Goal: Information Seeking & Learning: Learn about a topic

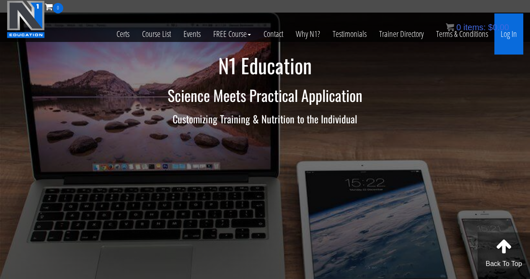
click at [428, 34] on link "Log In" at bounding box center [508, 33] width 29 height 41
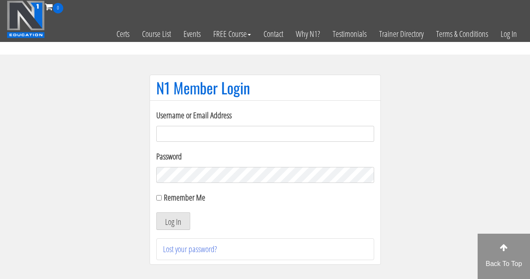
click at [220, 138] on input "Username or Email Address" at bounding box center [265, 134] width 218 height 16
type input "m.lopez0288@gmail.com"
click at [156, 212] on button "Log In" at bounding box center [173, 221] width 34 height 18
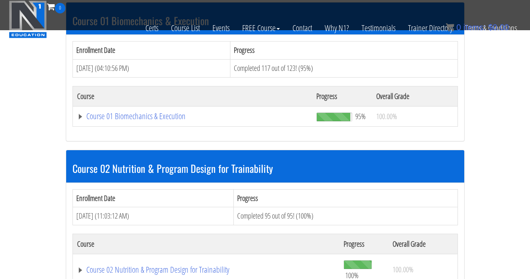
scroll to position [261, 0]
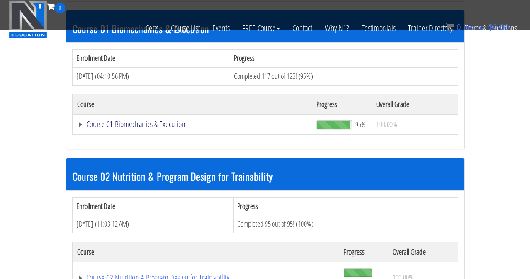
click at [136, 128] on link "Course 01 Biomechanics & Execution" at bounding box center [192, 124] width 231 height 8
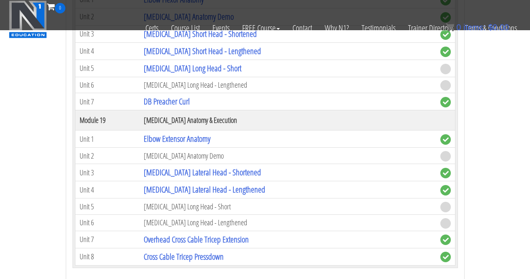
scroll to position [2624, 0]
drag, startPoint x: 207, startPoint y: 67, endPoint x: 187, endPoint y: 70, distance: 20.4
click at [187, 70] on link "Biceps Long Head - Short" at bounding box center [193, 68] width 98 height 11
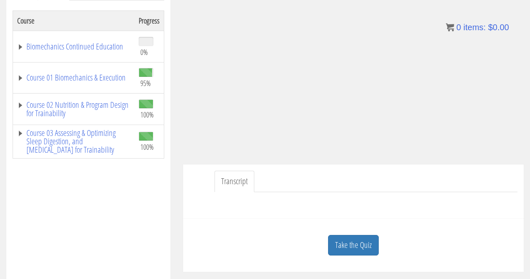
scroll to position [138, 0]
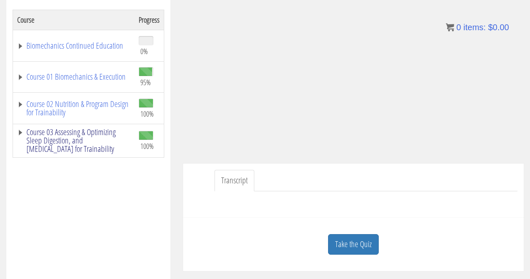
click at [70, 147] on link "Course 03 Assessing & Optimizing Sleep Digestion, and Stress Management for Tra…" at bounding box center [73, 140] width 113 height 25
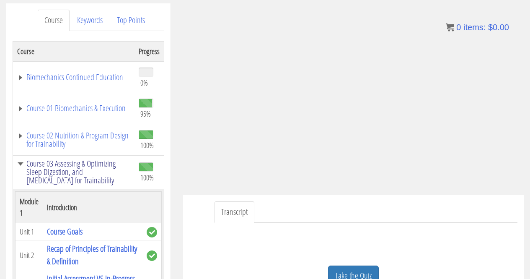
scroll to position [0, 4]
click at [51, 170] on link "Course 03 Assessing & Optimizing Sleep Digestion, and [MEDICAL_DATA] for Traina…" at bounding box center [73, 171] width 113 height 25
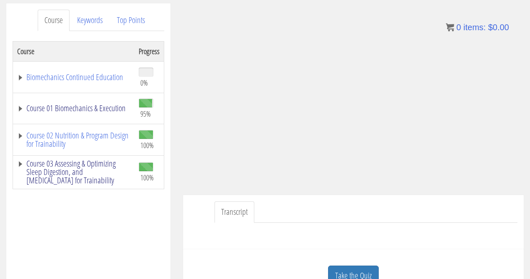
scroll to position [0, 0]
click at [62, 104] on link "Course 01 Biomechanics & Execution" at bounding box center [73, 108] width 113 height 8
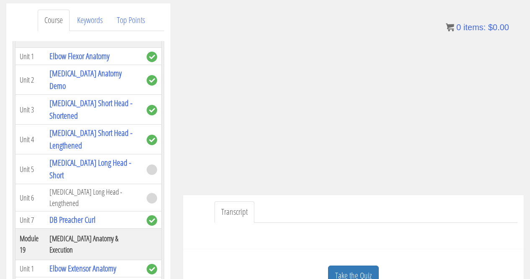
scroll to position [2915, 0]
click at [304, 209] on ul "Transcript" at bounding box center [366, 211] width 303 height 21
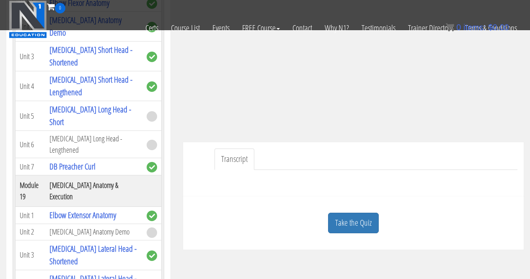
scroll to position [153, 0]
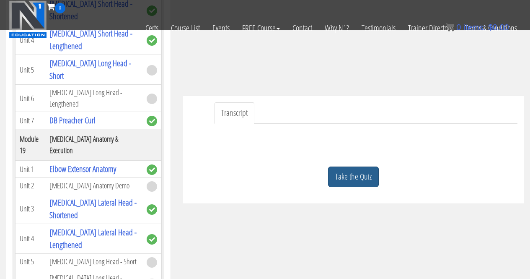
click at [352, 179] on link "Take the Quiz" at bounding box center [353, 176] width 51 height 21
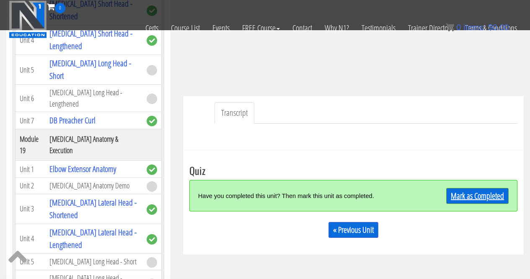
click at [486, 195] on link "Mark as Completed" at bounding box center [477, 196] width 62 height 16
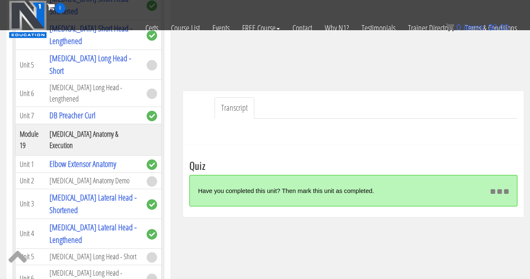
scroll to position [158, 0]
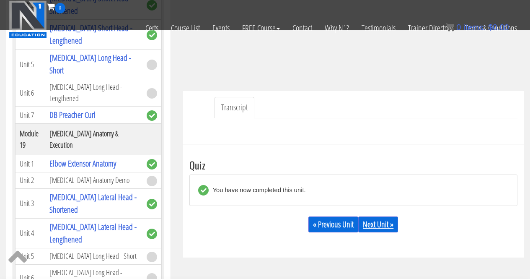
click at [383, 223] on link "Next Unit »" at bounding box center [378, 224] width 40 height 16
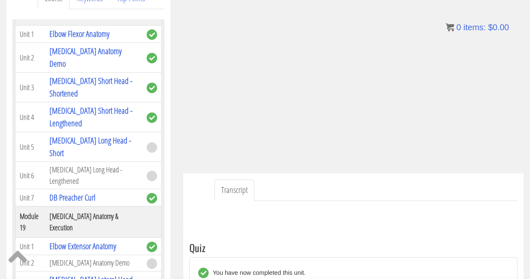
scroll to position [128, 0]
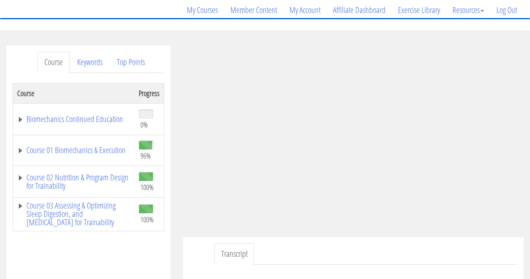
scroll to position [66, 0]
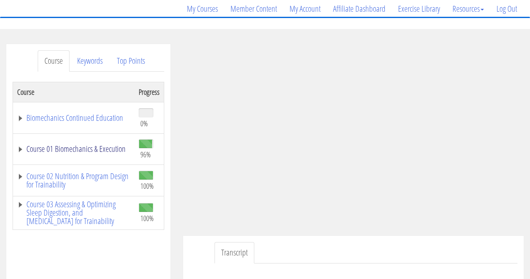
click at [72, 145] on link "Course 01 Biomechanics & Execution" at bounding box center [73, 149] width 113 height 8
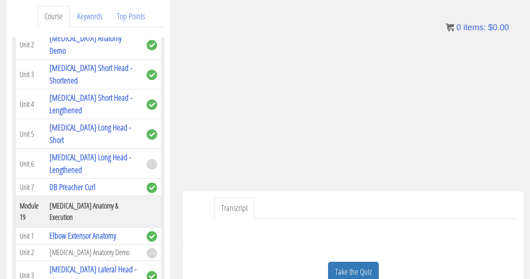
scroll to position [111, 0]
drag, startPoint x: 440, startPoint y: 213, endPoint x: 486, endPoint y: 199, distance: 47.8
click at [486, 199] on ul "Transcript" at bounding box center [366, 207] width 303 height 21
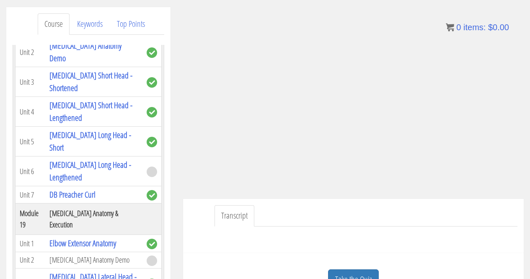
scroll to position [189, 0]
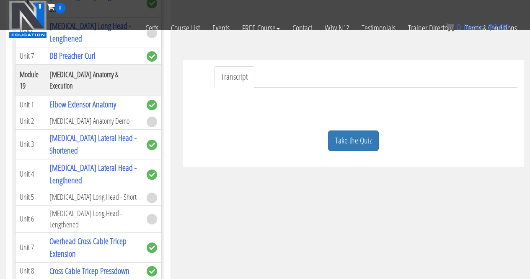
drag, startPoint x: 355, startPoint y: 144, endPoint x: 295, endPoint y: 159, distance: 62.7
click at [295, 159] on div "Take the Quiz" at bounding box center [353, 140] width 328 height 41
click at [332, 145] on link "Take the Quiz" at bounding box center [353, 140] width 51 height 21
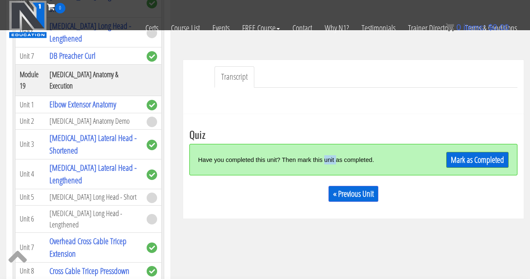
click at [332, 145] on div "Have you completed this unit? Then mark this unit as completed. Mark as Complet…" at bounding box center [353, 159] width 328 height 31
click at [462, 161] on link "Mark as Completed" at bounding box center [477, 160] width 62 height 16
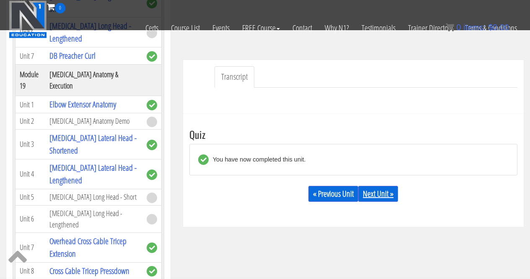
click at [377, 191] on link "Next Unit »" at bounding box center [378, 194] width 40 height 16
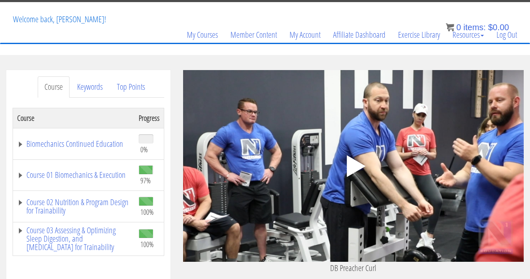
click at [342, 184] on icon ".fp-color-play{opacity:0.65;}.controlbutton{fill:#fff;}" at bounding box center [353, 166] width 53 height 53
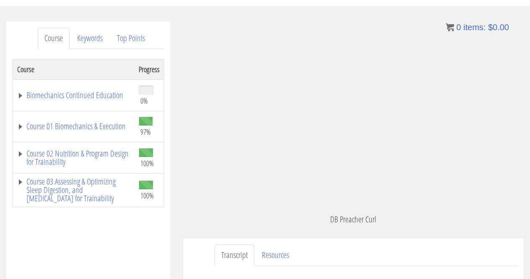
scroll to position [85, 0]
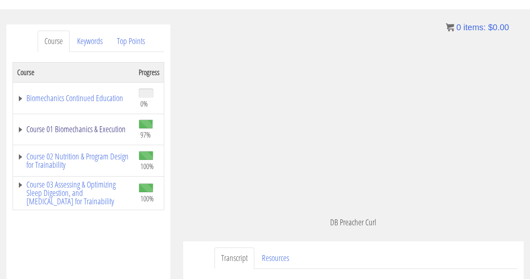
click at [54, 129] on link "Course 01 Biomechanics & Execution" at bounding box center [73, 129] width 113 height 8
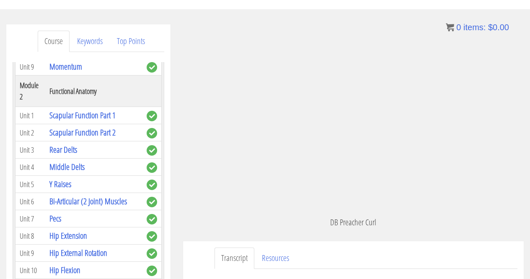
scroll to position [370, 0]
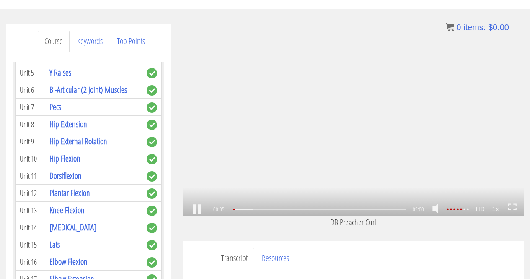
click at [494, 206] on strong "1x" at bounding box center [496, 208] width 14 height 13
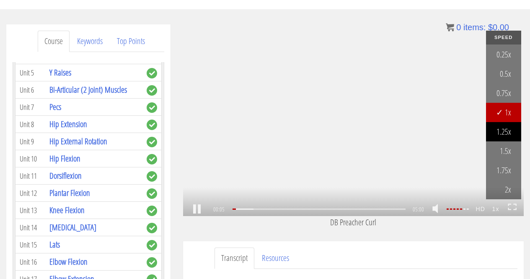
click at [506, 131] on link "1.25x" at bounding box center [503, 131] width 35 height 19
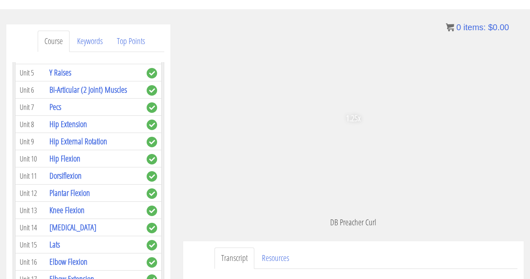
click at [478, 231] on div "Melissa Lopez m.lopez0288@gmail.com 2025-09-13 2607:fb91:3036:8f46:dd6d:465d:68…" at bounding box center [353, 132] width 341 height 217
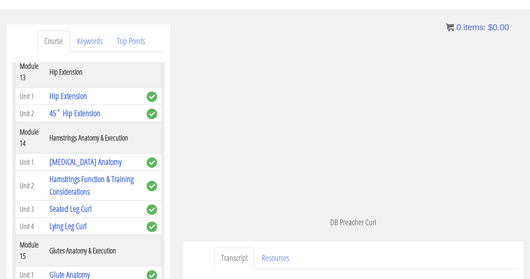
scroll to position [2399, 0]
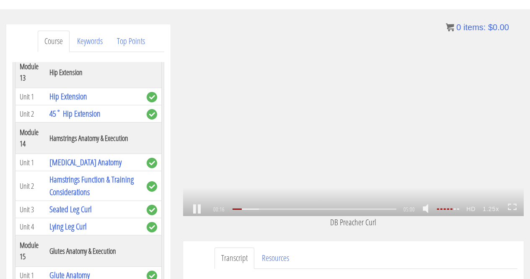
click at [295, 139] on div "1.25x .a{fill:#000;opacity:0.65;}.b{fill:#fff;opacity:1.0;} .fp-color-play{opac…" at bounding box center [353, 119] width 341 height 191
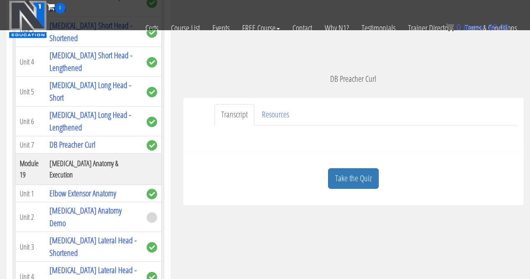
scroll to position [2854, 0]
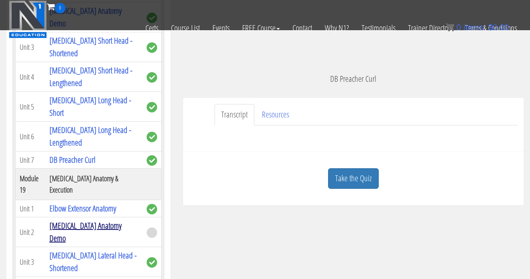
click at [77, 220] on link "[MEDICAL_DATA] Anatomy Demo" at bounding box center [85, 232] width 72 height 24
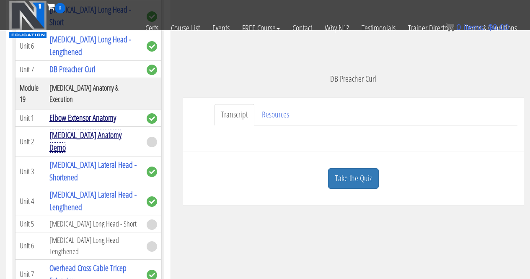
scroll to position [2945, 0]
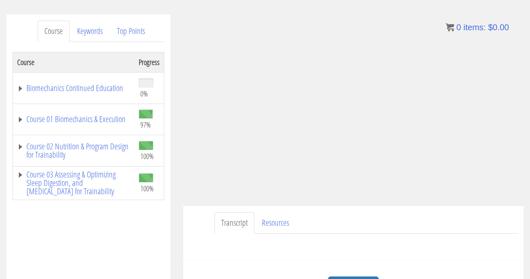
scroll to position [95, 0]
click at [465, 224] on ul "Transcript Resources" at bounding box center [366, 222] width 303 height 21
click at [350, 234] on div "Exercise Library Videos: Long Head Lengthened Lateral Head Lengthened Medial He…" at bounding box center [353, 244] width 328 height 20
click at [71, 115] on link "Course 01 Biomechanics & Execution" at bounding box center [73, 119] width 113 height 8
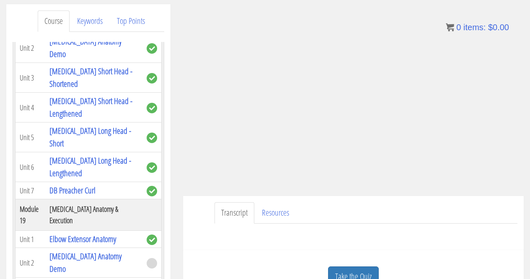
scroll to position [106, 0]
click at [232, 236] on div "Exercise Library Videos: Long Head Lengthened Lateral Head Lengthened Medial He…" at bounding box center [353, 233] width 328 height 20
click at [231, 235] on div "Exercise Library Videos: Long Head Lengthened Lateral Head Lengthened Medial He…" at bounding box center [353, 233] width 328 height 20
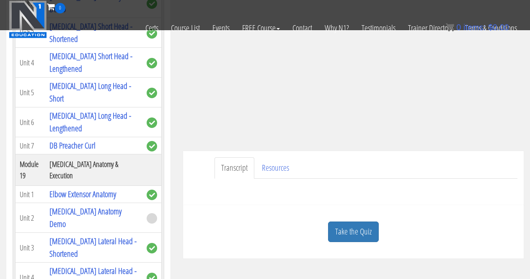
scroll to position [181, 0]
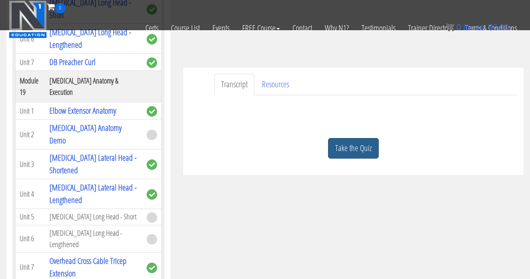
click at [342, 152] on link "Take the Quiz" at bounding box center [353, 148] width 51 height 21
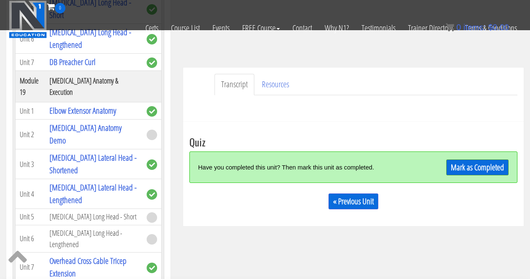
scroll to position [167, 0]
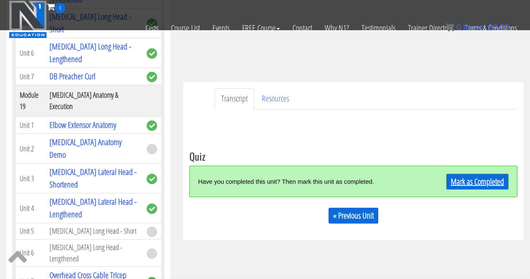
click at [458, 180] on link "Mark as Completed" at bounding box center [477, 181] width 62 height 16
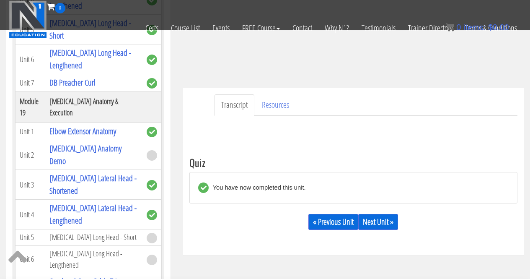
scroll to position [159, 0]
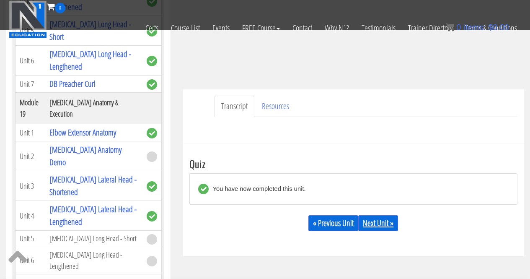
click at [380, 225] on link "Next Unit »" at bounding box center [378, 223] width 40 height 16
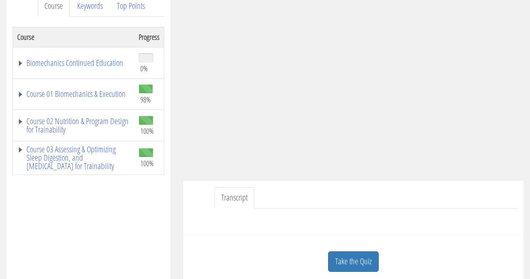
scroll to position [46, 0]
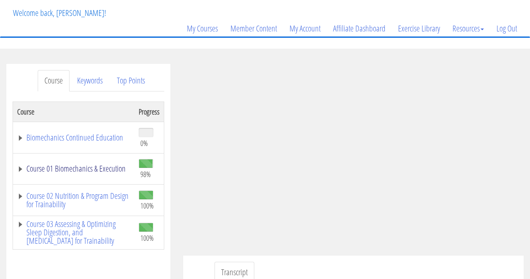
click at [90, 164] on link "Course 01 Biomechanics & Execution" at bounding box center [73, 168] width 113 height 8
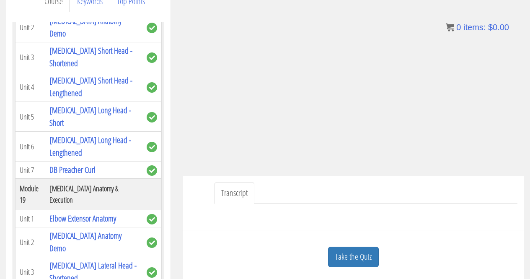
scroll to position [115, 0]
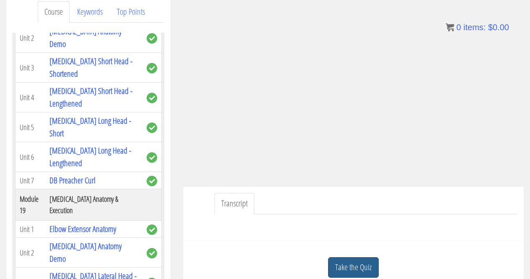
click at [338, 271] on link "Take the Quiz" at bounding box center [353, 267] width 51 height 21
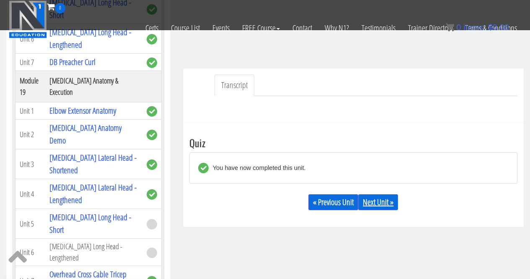
click at [392, 201] on link "Next Unit »" at bounding box center [378, 202] width 40 height 16
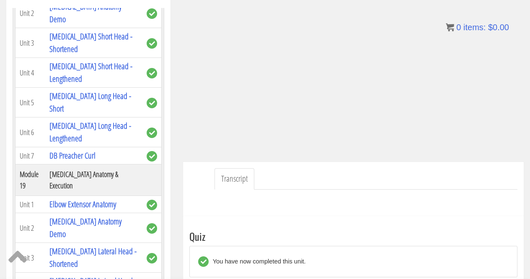
scroll to position [144, 0]
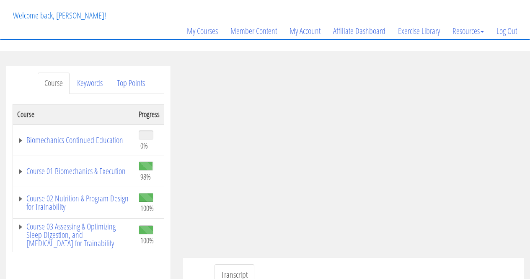
scroll to position [63, 0]
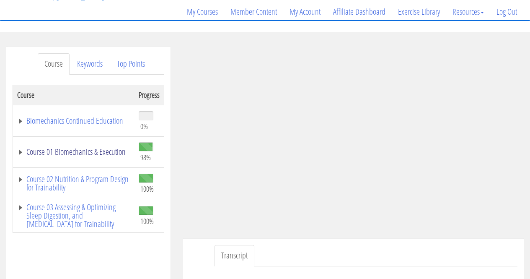
click at [63, 150] on link "Course 01 Biomechanics & Execution" at bounding box center [73, 151] width 113 height 8
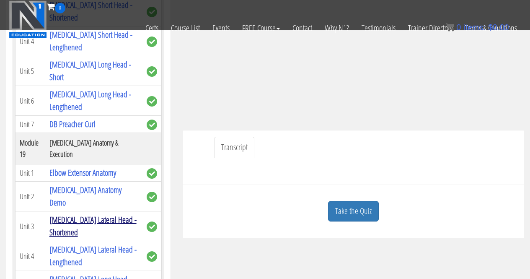
scroll to position [238, 0]
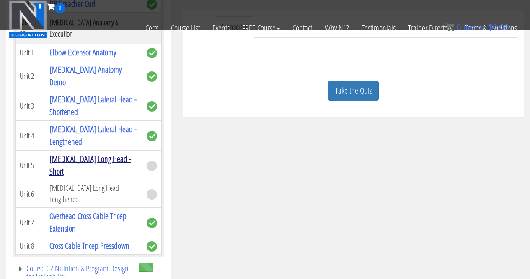
click at [106, 153] on link "Triceps Long Head - Short" at bounding box center [90, 165] width 82 height 24
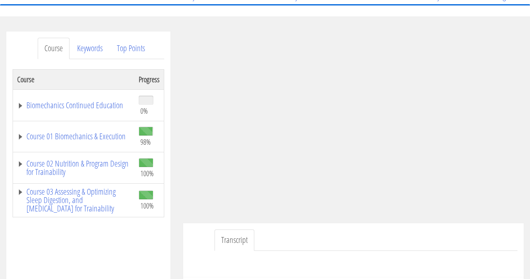
scroll to position [78, 0]
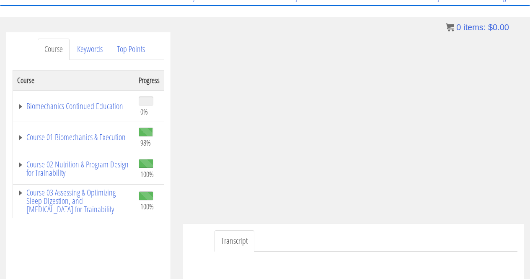
click at [402, 238] on ul "Transcript" at bounding box center [366, 240] width 303 height 21
click at [81, 134] on link "Course 01 Biomechanics & Execution" at bounding box center [73, 137] width 113 height 8
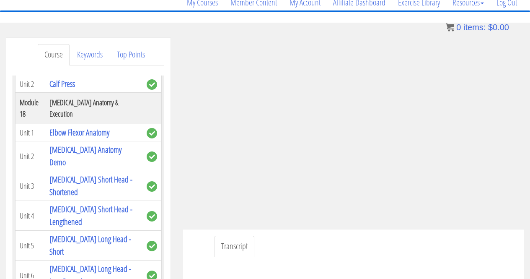
scroll to position [161, 0]
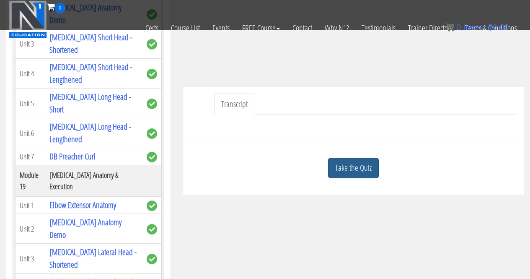
click at [371, 162] on link "Take the Quiz" at bounding box center [353, 168] width 51 height 21
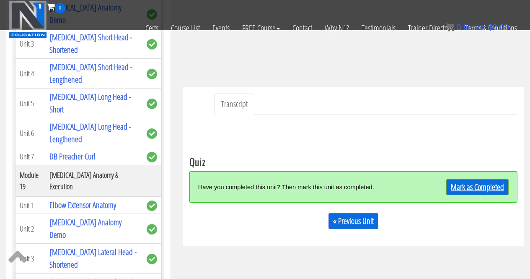
click at [465, 184] on link "Mark as Completed" at bounding box center [477, 187] width 62 height 16
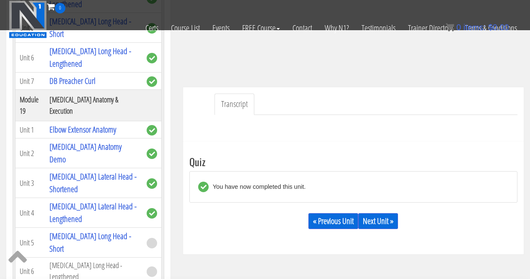
scroll to position [2947, 0]
click at [381, 220] on link "Next Unit »" at bounding box center [378, 221] width 40 height 16
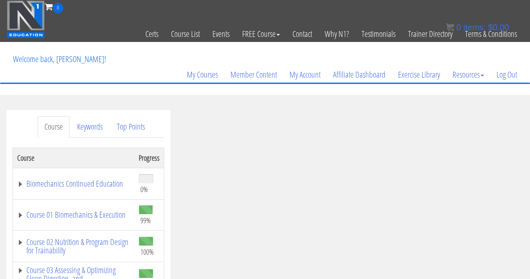
scroll to position [109, 0]
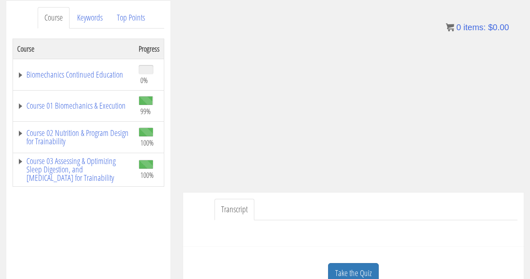
click at [437, 226] on div at bounding box center [353, 230] width 328 height 20
click at [344, 212] on ul "Transcript" at bounding box center [366, 209] width 303 height 21
click at [473, 243] on div "Transcript" at bounding box center [353, 219] width 341 height 54
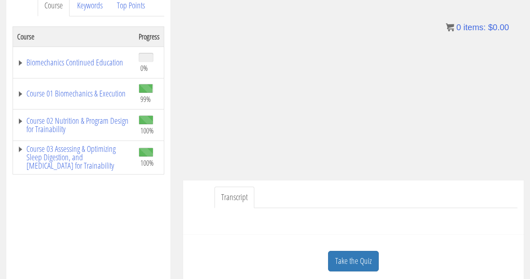
scroll to position [136, 0]
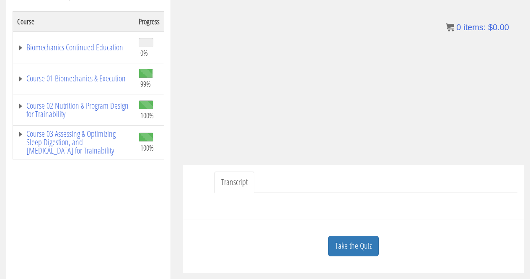
click at [482, 231] on div "Take the Quiz" at bounding box center [353, 245] width 328 height 41
click at [358, 245] on link "Take the Quiz" at bounding box center [353, 245] width 51 height 21
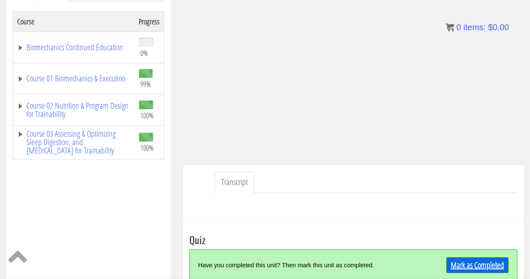
click at [465, 259] on link "Mark as Completed" at bounding box center [477, 265] width 62 height 16
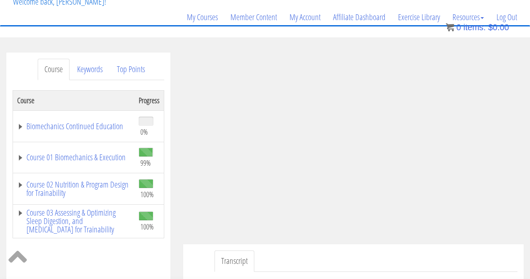
scroll to position [57, 0]
click at [83, 153] on link "Course 01 Biomechanics & Execution" at bounding box center [73, 157] width 113 height 8
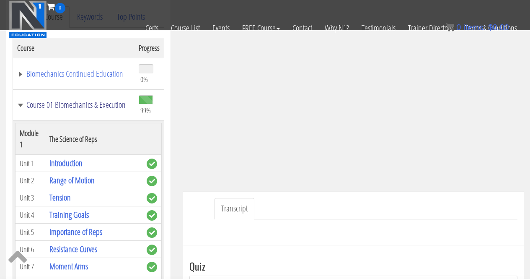
scroll to position [200, 0]
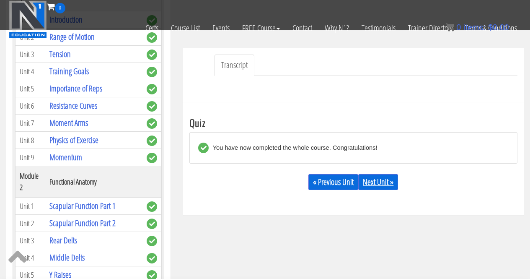
click at [378, 176] on link "Next Unit »" at bounding box center [378, 182] width 40 height 16
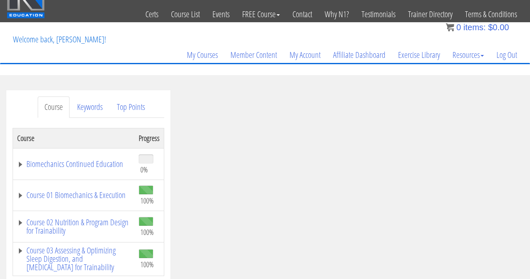
scroll to position [19, 0]
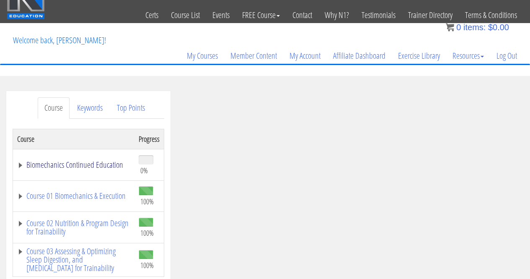
click at [77, 166] on link "Biomechanics Continued Education" at bounding box center [73, 164] width 113 height 8
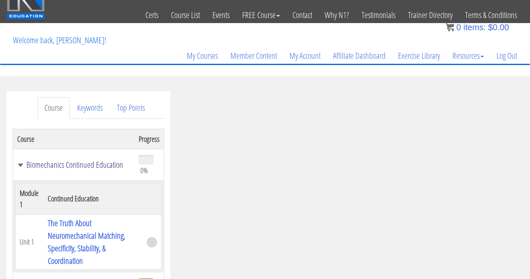
scroll to position [109, 0]
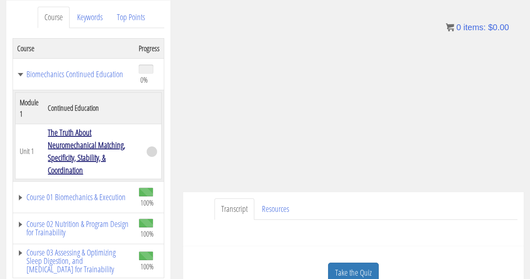
click at [77, 166] on link "The Truth About Neuromechanical Matching, Specificity, Stability, & Coordination" at bounding box center [87, 151] width 78 height 49
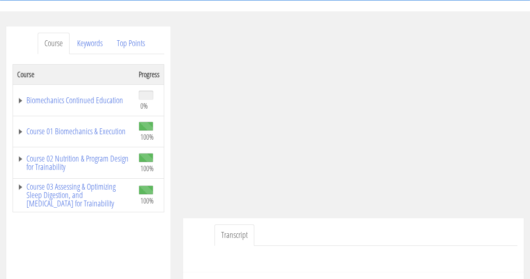
scroll to position [83, 0]
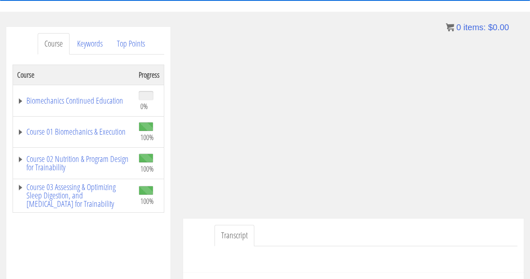
click at [409, 226] on ul "Transcript" at bounding box center [366, 235] width 303 height 21
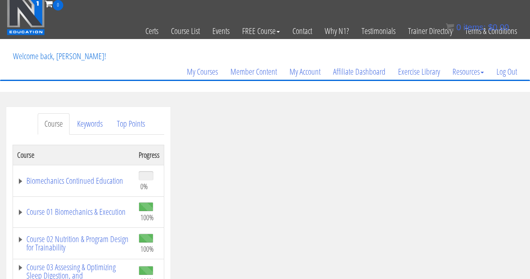
scroll to position [0, 0]
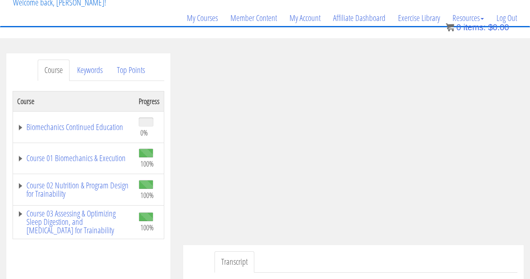
scroll to position [57, 0]
click at [511, 15] on link "Log Out" at bounding box center [506, 18] width 33 height 40
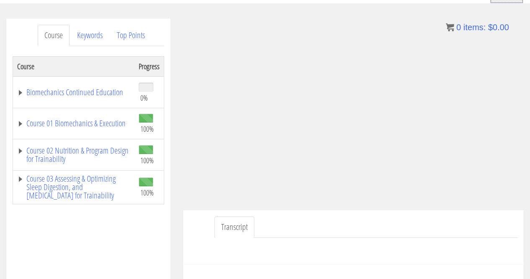
scroll to position [92, 0]
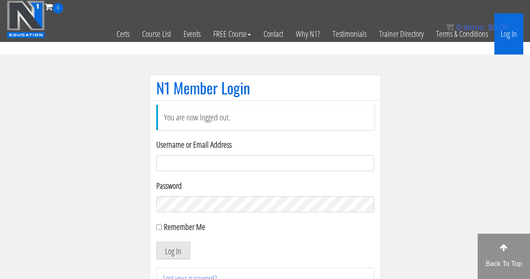
click at [516, 36] on link "Log In" at bounding box center [508, 33] width 29 height 41
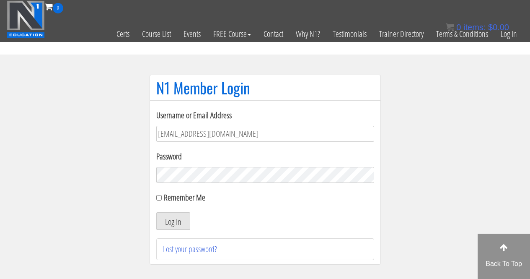
type input "[EMAIL_ADDRESS][DOMAIN_NAME]"
click at [156, 212] on button "Log In" at bounding box center [173, 221] width 34 height 18
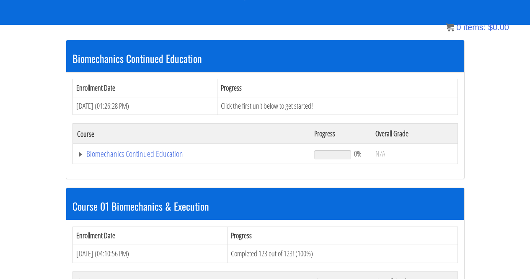
scroll to position [147, 0]
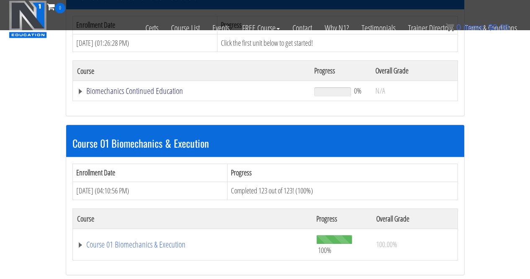
click at [137, 91] on link "Biomechanics Continued Education" at bounding box center [191, 91] width 229 height 8
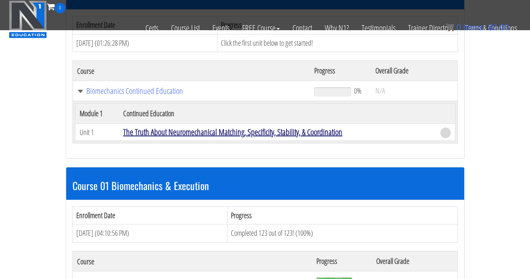
click at [189, 131] on link "The Truth About Neuromechanical Matching, Specificity, Stability, & Coordination" at bounding box center [232, 131] width 219 height 11
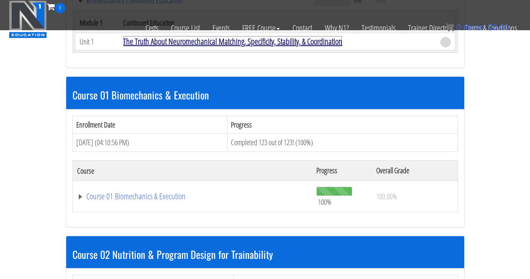
scroll to position [238, 0]
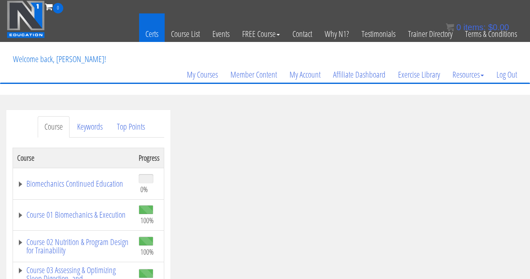
click at [148, 36] on link "Certs" at bounding box center [152, 33] width 26 height 41
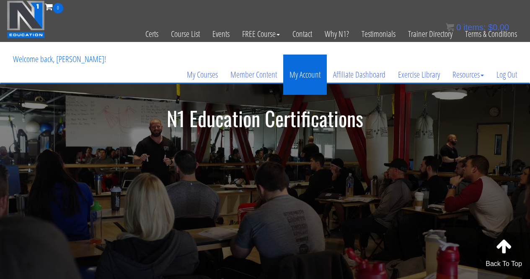
click at [316, 70] on link "My Account" at bounding box center [305, 74] width 44 height 40
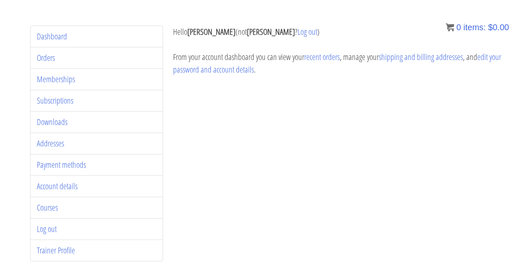
scroll to position [120, 0]
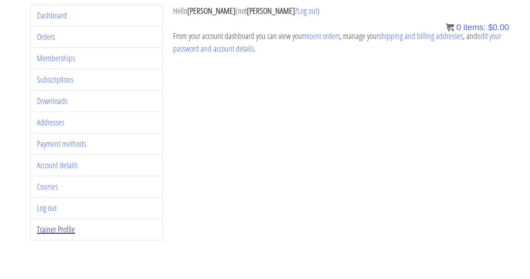
click at [59, 232] on link "Trainer Profile" at bounding box center [56, 228] width 38 height 11
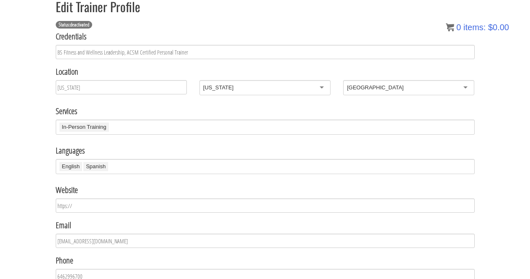
scroll to position [108, 0]
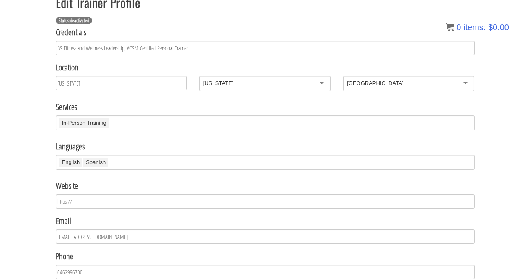
click at [142, 125] on div "In-Person Training" at bounding box center [265, 122] width 419 height 15
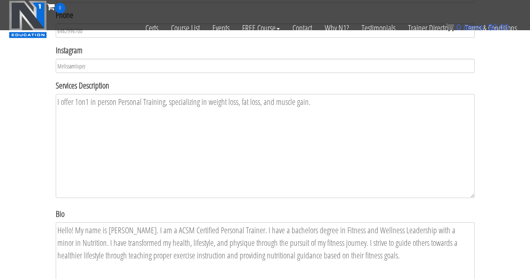
scroll to position [299, 0]
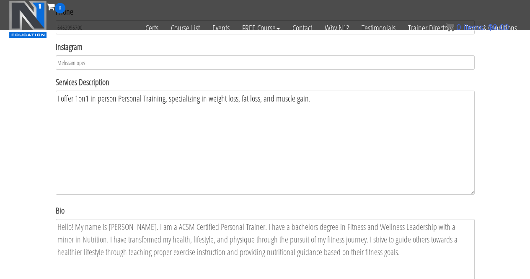
click at [318, 99] on textarea "I offer 1on1 in person Personal Training, specializing in weight loss, fat loss…" at bounding box center [265, 142] width 419 height 104
click at [164, 98] on textarea "I offer 1on1 in person Personal Training, specializing in weight loss, fat loss…" at bounding box center [265, 142] width 419 height 104
click at [235, 132] on textarea "I offer 1on1 in person Personal Training, specializing in weight loss, fat loss…" at bounding box center [265, 142] width 419 height 104
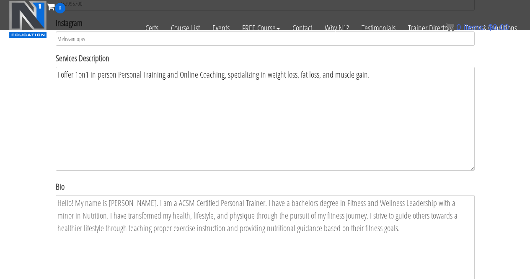
scroll to position [392, 0]
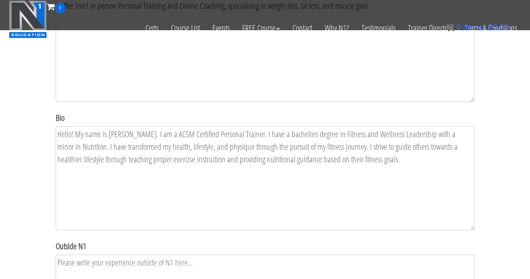
type textarea "I offer 1on1 in person Personal Training and Online Coaching, specializing in w…"
click at [31, 161] on div "Edit Trainer Profile Status: deactivated Credentials BS Fitness and Wellness Le…" at bounding box center [265, 22] width 530 height 726
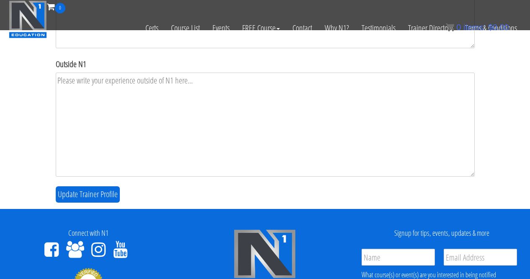
scroll to position [594, 0]
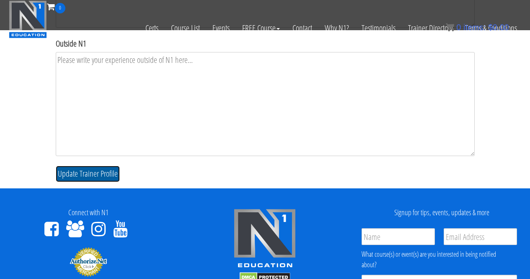
click at [99, 178] on button "Update Trainer Profile" at bounding box center [88, 173] width 64 height 16
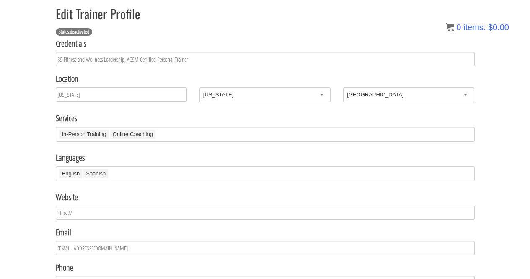
scroll to position [0, 0]
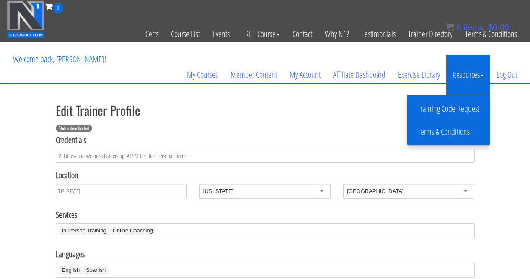
click at [459, 113] on link "Training Code Request" at bounding box center [448, 108] width 78 height 15
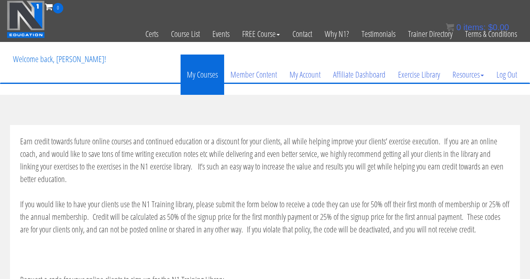
click at [201, 82] on link "My Courses" at bounding box center [203, 74] width 44 height 40
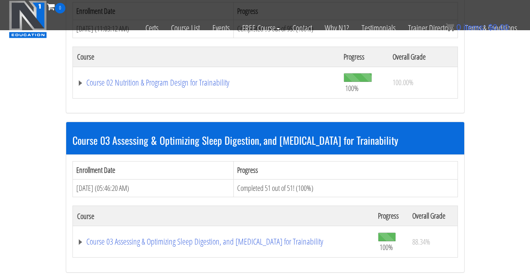
scroll to position [521, 0]
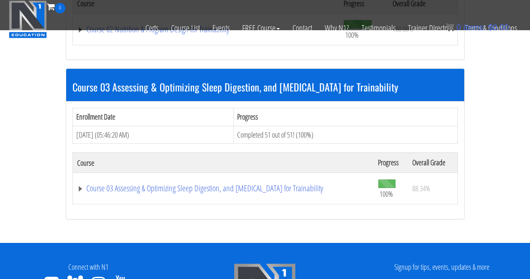
click at [269, 169] on th "Course" at bounding box center [222, 163] width 301 height 20
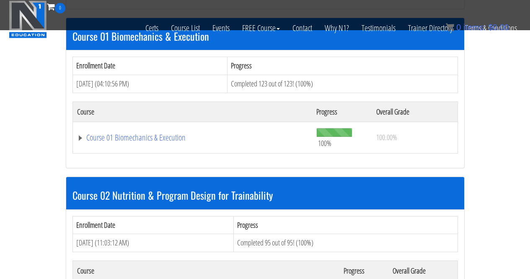
scroll to position [253, 0]
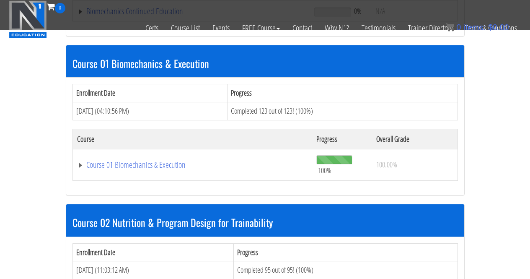
click at [269, 169] on td "Course 01 Biomechanics & Execution" at bounding box center [192, 164] width 240 height 31
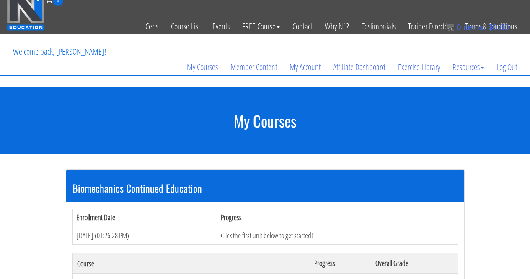
scroll to position [7, 0]
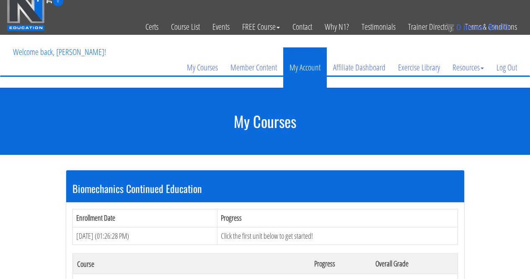
click at [309, 67] on link "My Account" at bounding box center [305, 67] width 44 height 40
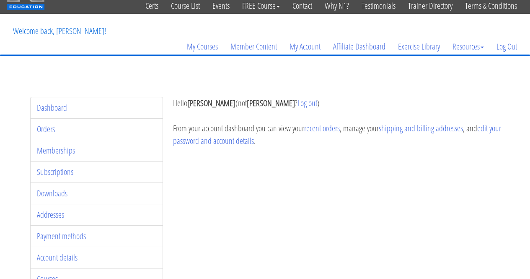
scroll to position [55, 0]
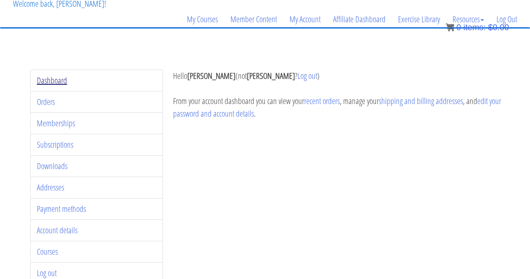
click at [54, 75] on link "Dashboard" at bounding box center [52, 80] width 30 height 11
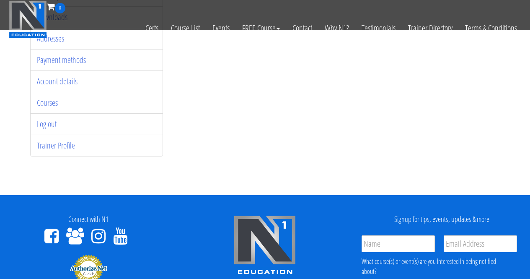
scroll to position [147, 0]
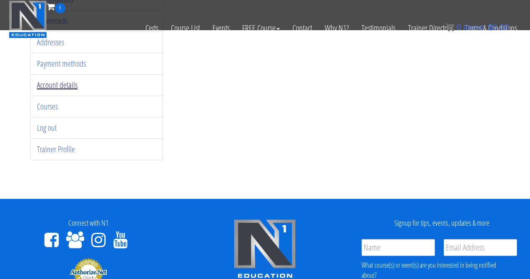
click at [65, 84] on link "Account details" at bounding box center [57, 84] width 41 height 11
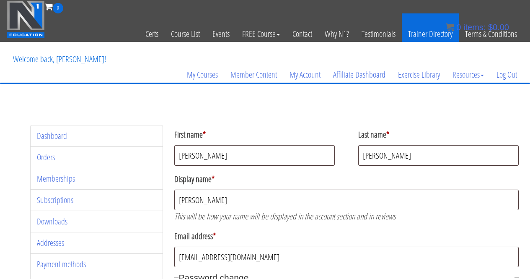
click at [418, 31] on link "Trainer Directory" at bounding box center [430, 33] width 57 height 41
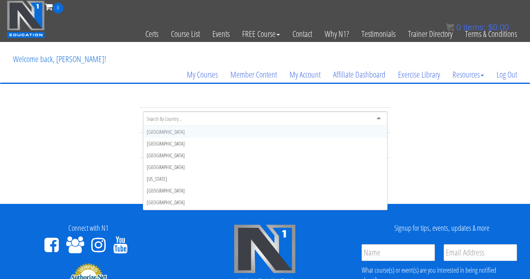
click at [240, 117] on div at bounding box center [265, 118] width 245 height 15
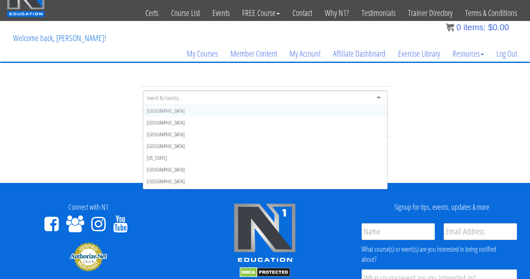
scroll to position [21, 0]
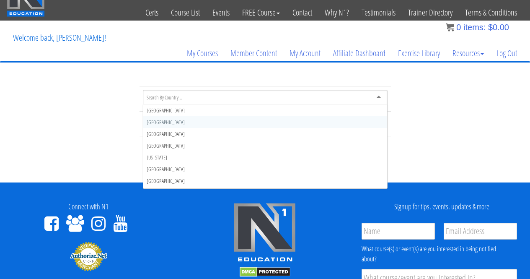
click at [94, 127] on div "Afghanistan Åland Islands Albania Algeria American Samoa Andorra Angola Anguill…" at bounding box center [265, 130] width 530 height 88
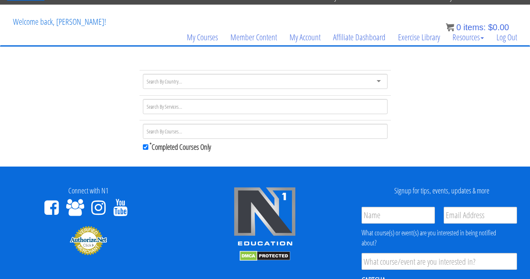
scroll to position [0, 0]
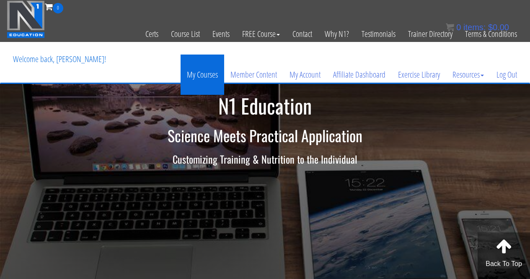
click at [202, 75] on link "My Courses" at bounding box center [203, 74] width 44 height 40
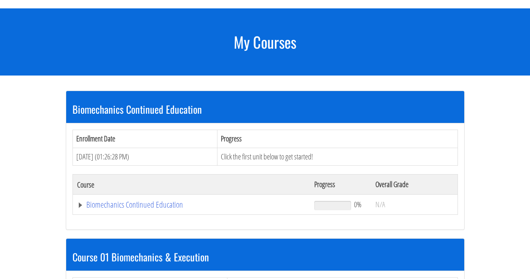
scroll to position [175, 0]
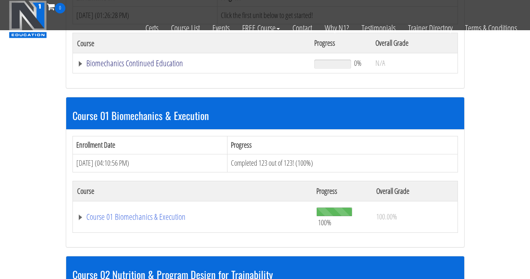
click at [115, 62] on link "Biomechanics Continued Education" at bounding box center [191, 63] width 229 height 8
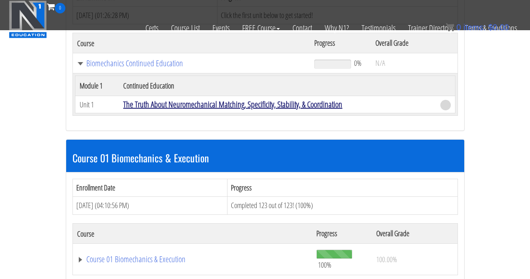
click at [230, 105] on link "The Truth About Neuromechanical Matching, Specificity, Stability, & Coordination" at bounding box center [232, 103] width 219 height 11
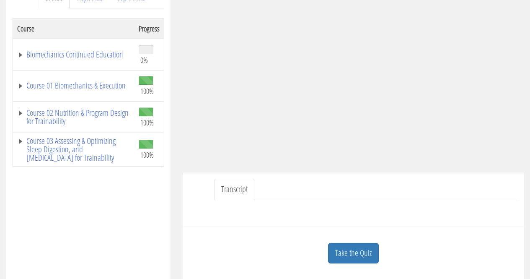
scroll to position [129, 0]
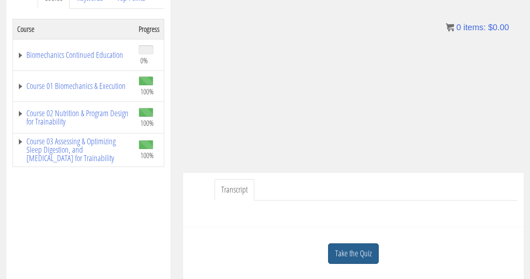
click at [360, 253] on link "Take the Quiz" at bounding box center [353, 253] width 51 height 21
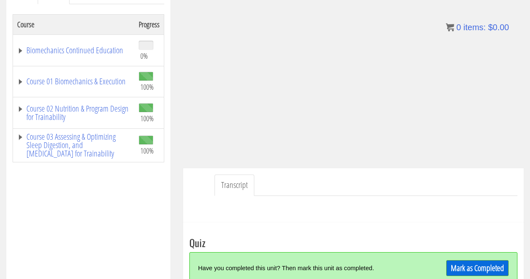
scroll to position [140, 0]
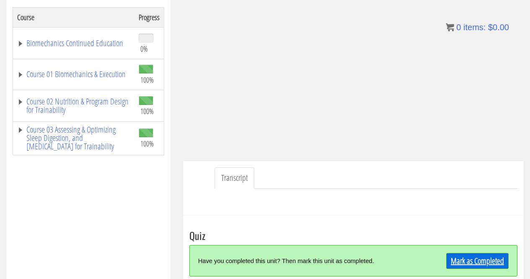
click at [473, 260] on link "Mark as Completed" at bounding box center [477, 261] width 62 height 16
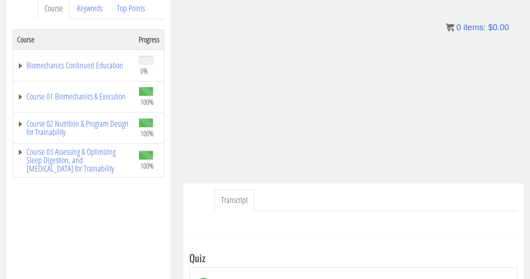
scroll to position [114, 0]
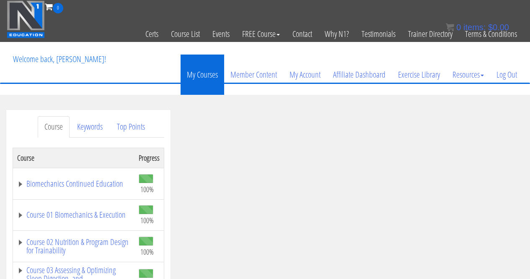
click at [197, 77] on link "My Courses" at bounding box center [203, 74] width 44 height 40
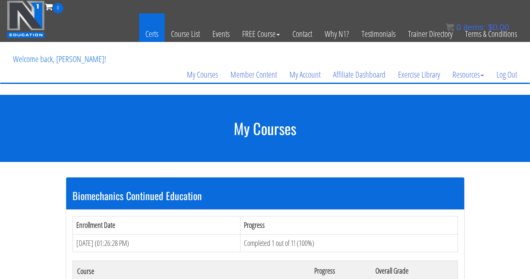
click at [142, 36] on link "Certs" at bounding box center [152, 33] width 26 height 41
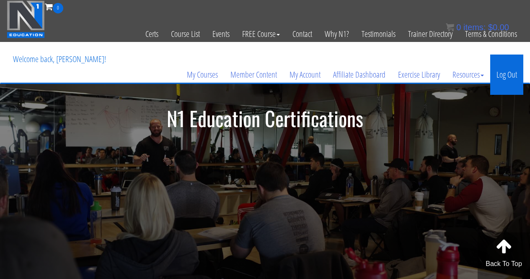
click at [515, 79] on link "Log Out" at bounding box center [506, 74] width 33 height 40
